Goal: Transaction & Acquisition: Purchase product/service

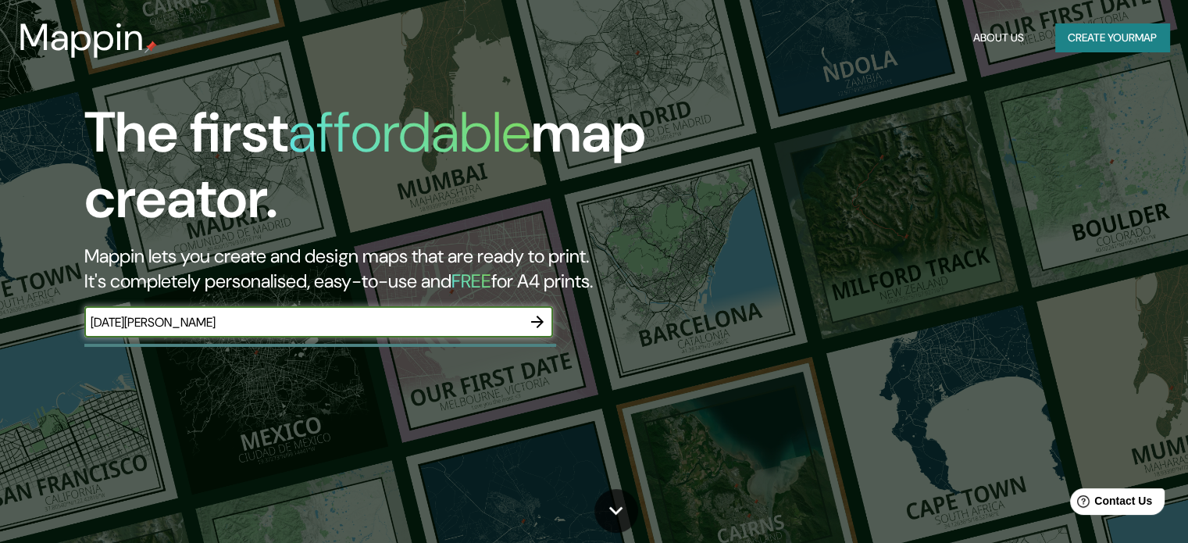
click at [202, 320] on input "[DATE][PERSON_NAME]" at bounding box center [302, 322] width 437 height 18
drag, startPoint x: 387, startPoint y: 324, endPoint x: 330, endPoint y: 330, distance: 57.3
click at [384, 324] on input "[DATE][PERSON_NAME]" at bounding box center [302, 322] width 437 height 18
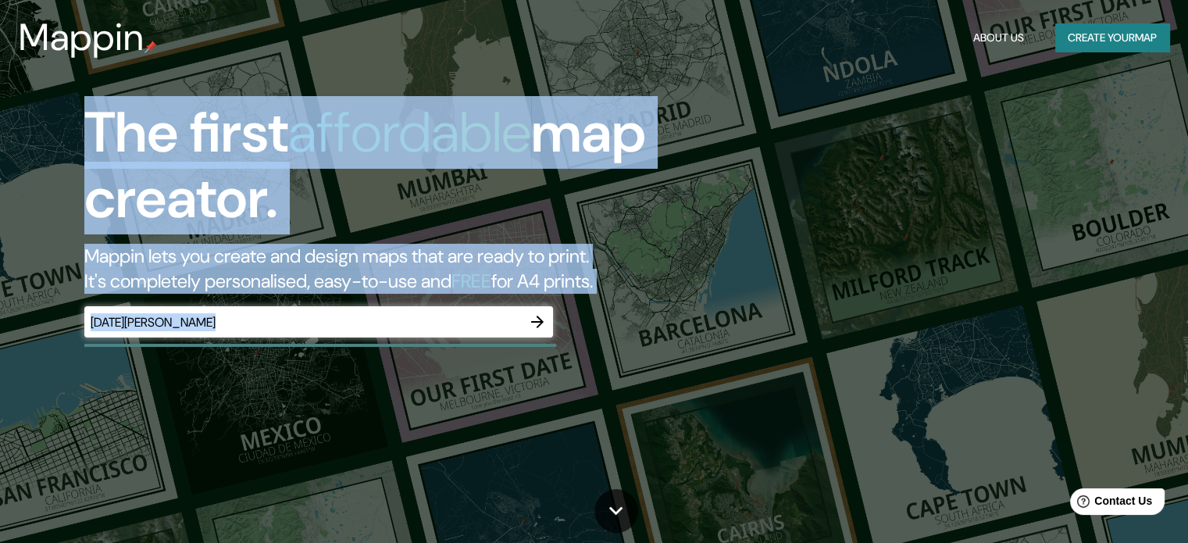
click at [0, 329] on div "The first affordable map creator. Mappin lets you create and design maps that a…" at bounding box center [594, 271] width 1188 height 543
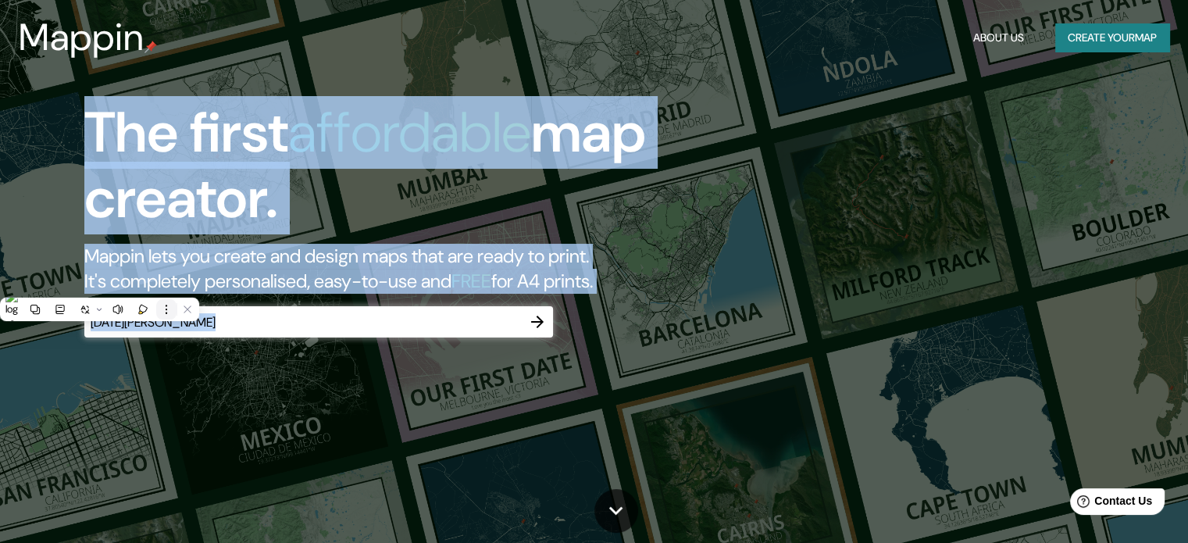
click at [158, 311] on button at bounding box center [166, 309] width 20 height 20
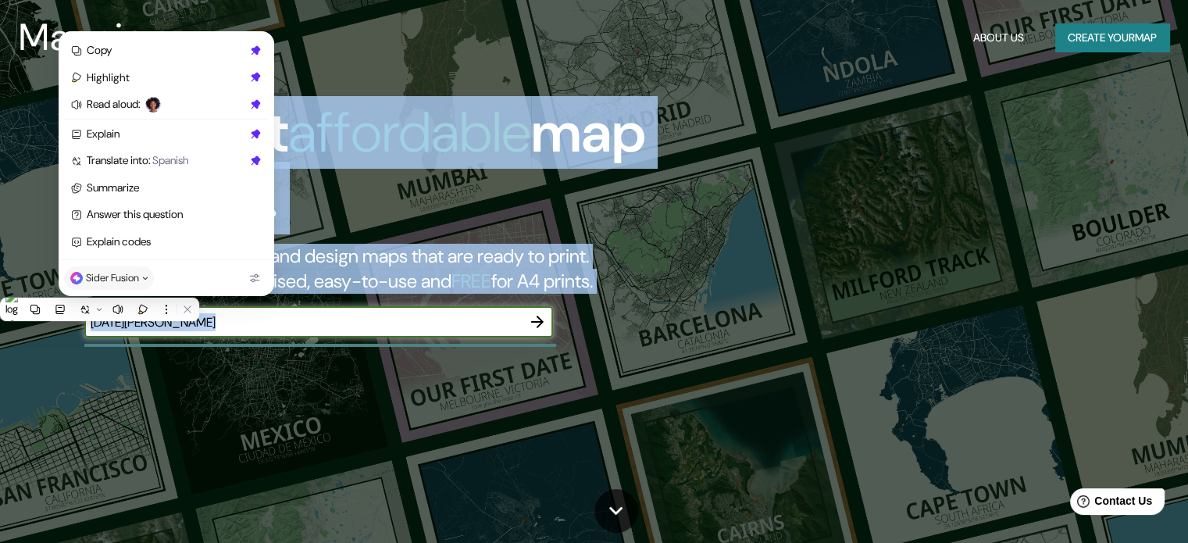
drag, startPoint x: 222, startPoint y: 313, endPoint x: 243, endPoint y: 315, distance: 21.2
click at [222, 313] on input "[DATE][PERSON_NAME]" at bounding box center [302, 322] width 437 height 18
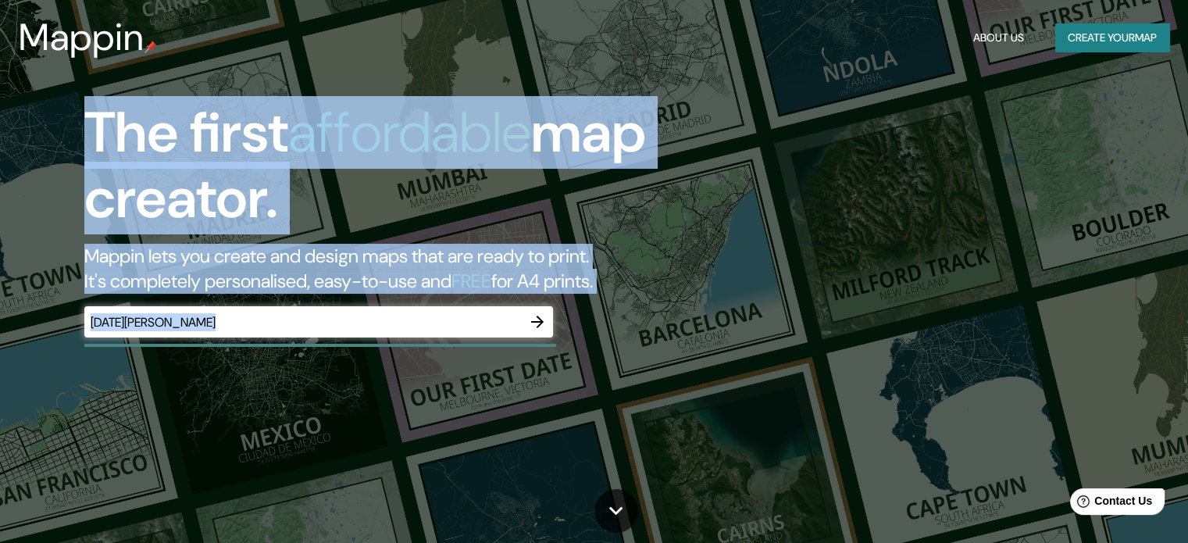
click at [194, 333] on div "[DATE][PERSON_NAME] ​" at bounding box center [318, 321] width 469 height 31
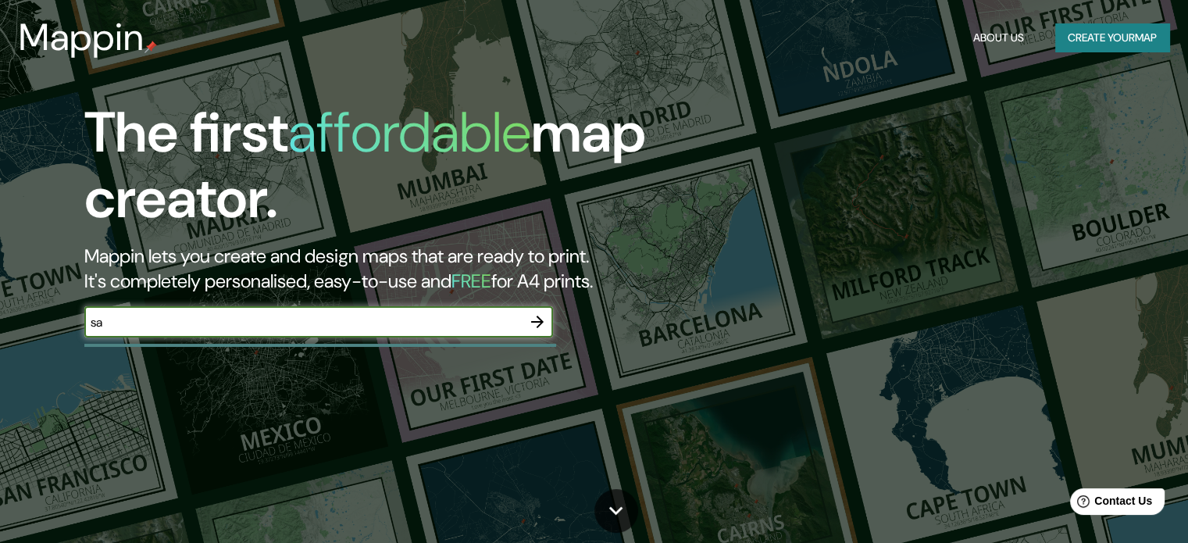
type input "s"
type input "[GEOGRAPHIC_DATA]"
click at [525, 323] on button "button" at bounding box center [537, 321] width 31 height 31
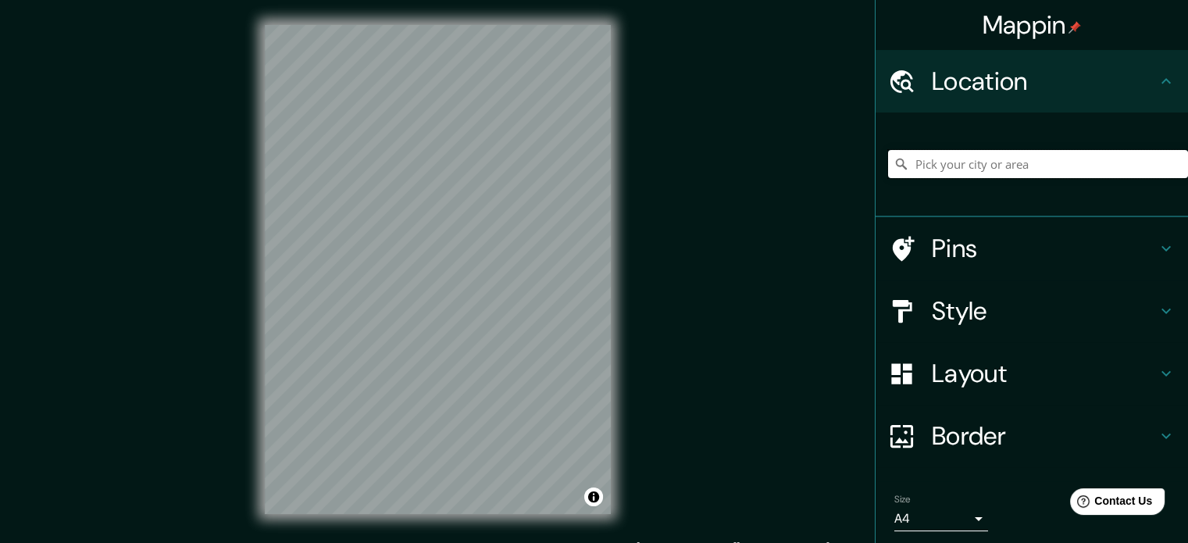
click at [1033, 177] on input "Pick your city or area" at bounding box center [1038, 164] width 300 height 28
click at [1006, 163] on input "Pick your city or area" at bounding box center [1038, 164] width 300 height 28
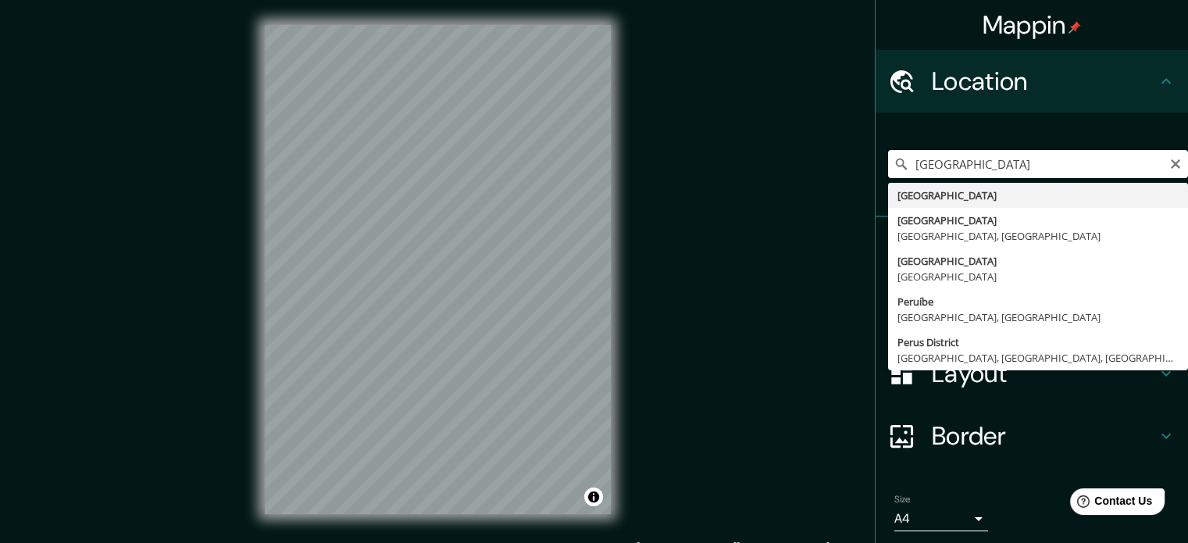
drag, startPoint x: 952, startPoint y: 162, endPoint x: 789, endPoint y: 173, distance: 163.6
click at [789, 173] on div "Mappin Location [GEOGRAPHIC_DATA] [GEOGRAPHIC_DATA] [GEOGRAPHIC_DATA] [GEOGRAPH…" at bounding box center [594, 282] width 1188 height 564
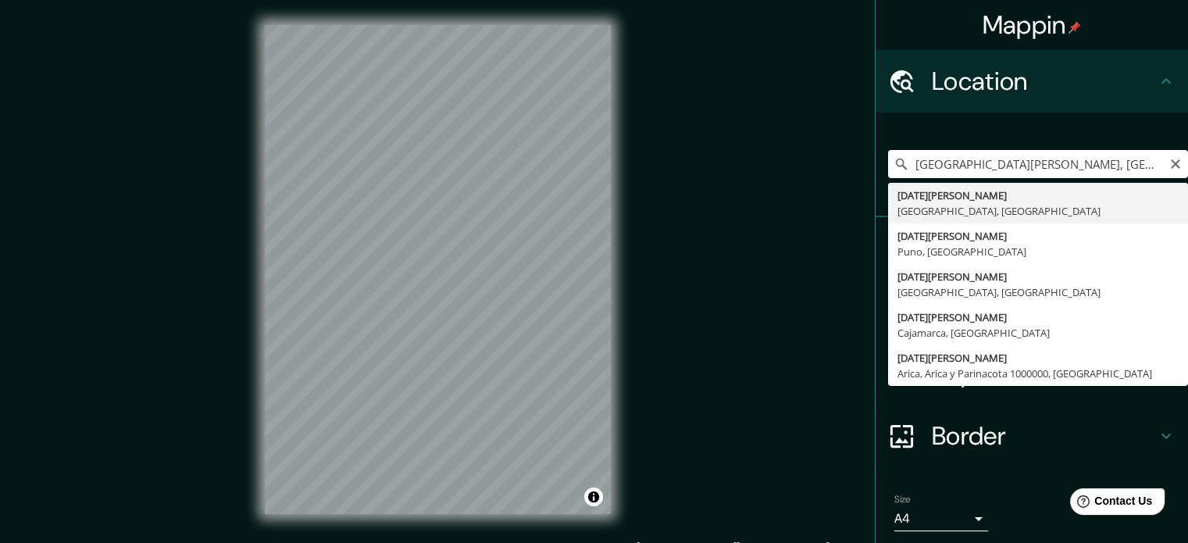
type input "[GEOGRAPHIC_DATA][PERSON_NAME], [GEOGRAPHIC_DATA], [GEOGRAPHIC_DATA]"
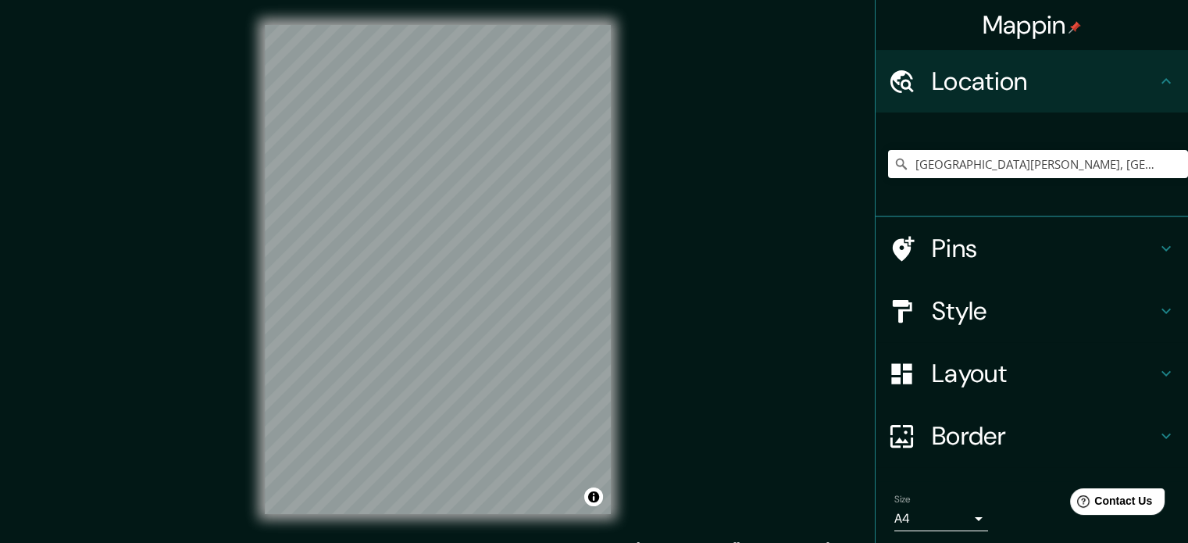
click at [986, 254] on h4 "Pins" at bounding box center [1044, 248] width 225 height 31
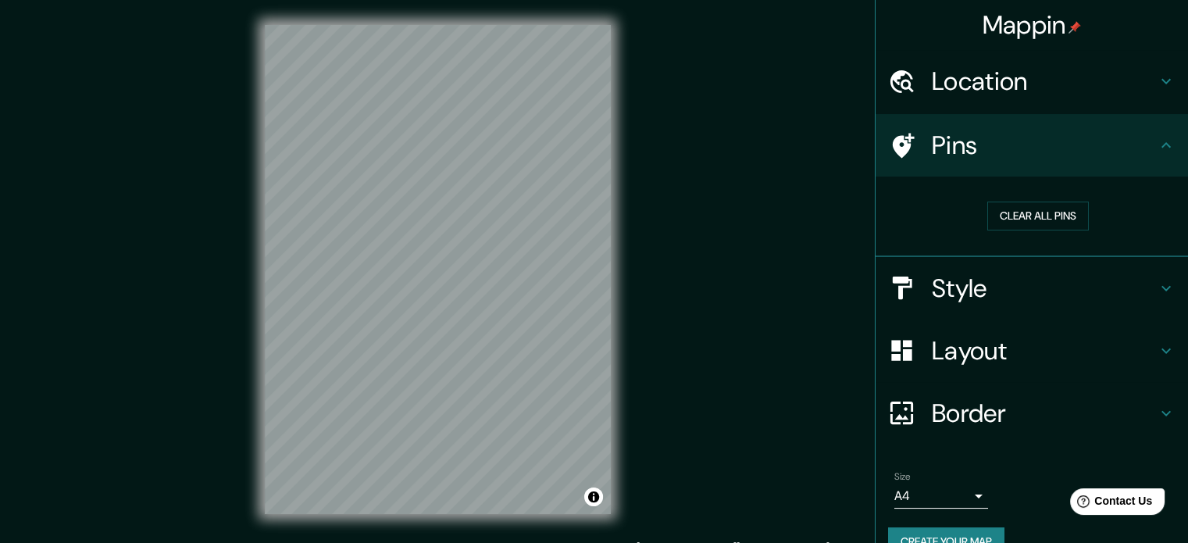
click at [1013, 281] on h4 "Style" at bounding box center [1044, 288] width 225 height 31
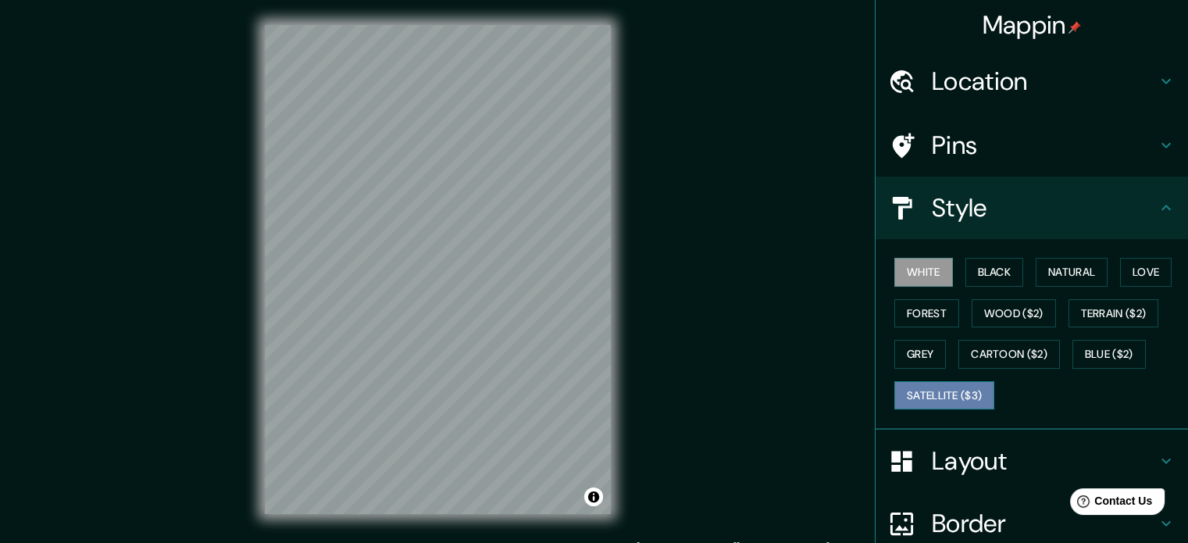
click at [948, 391] on button "Satellite ($3)" at bounding box center [944, 395] width 100 height 29
click at [1000, 463] on h4 "Layout" at bounding box center [1044, 460] width 225 height 31
